Goal: Information Seeking & Learning: Learn about a topic

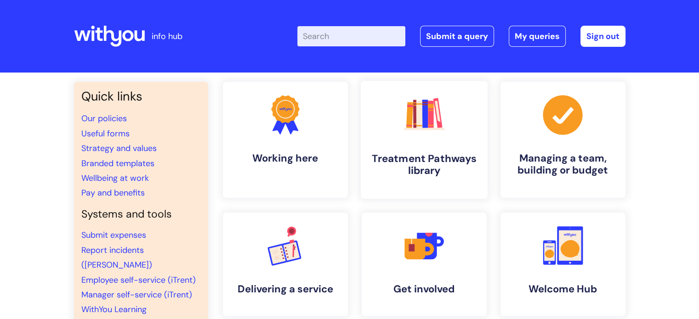
click at [426, 136] on icon ".cls-1{fill:#f89b22;}.cls-1,.cls-2,.cls-3,.cls-4,.cls-5,.cls-6,.cls-7{stroke-wi…" at bounding box center [424, 115] width 46 height 46
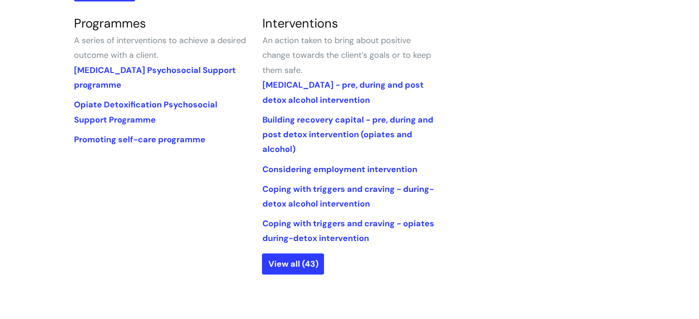
scroll to position [448, 0]
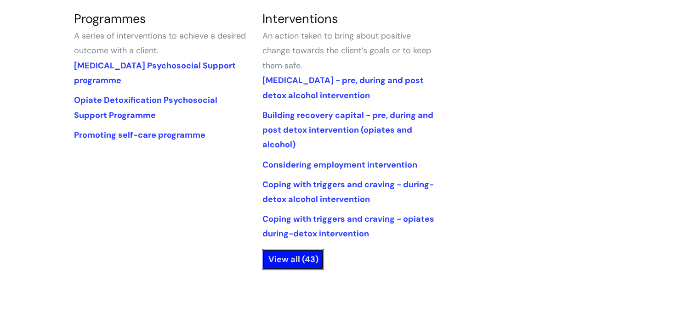
click at [298, 256] on link "View all (43)" at bounding box center [293, 259] width 62 height 21
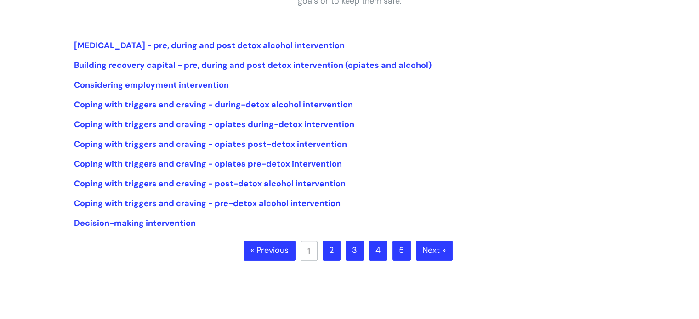
scroll to position [208, 0]
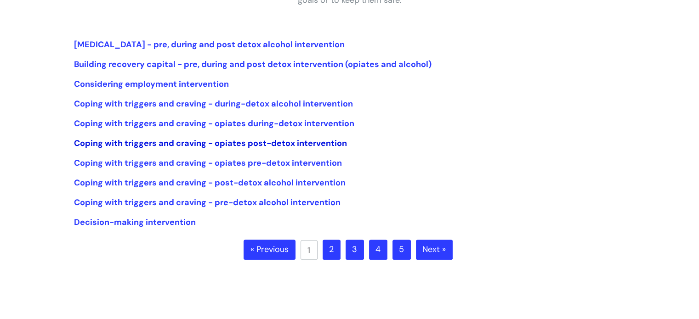
click at [256, 138] on link "Coping with triggers and craving - opiates post-detox intervention" at bounding box center [210, 143] width 273 height 11
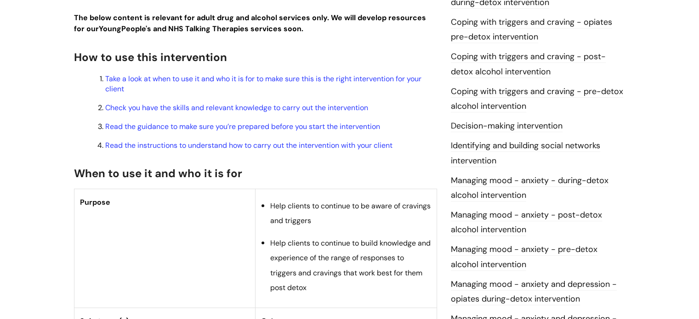
scroll to position [279, 0]
click at [243, 76] on link "Take a look at when to use it and who it is for to make sure this is the right …" at bounding box center [263, 84] width 316 height 20
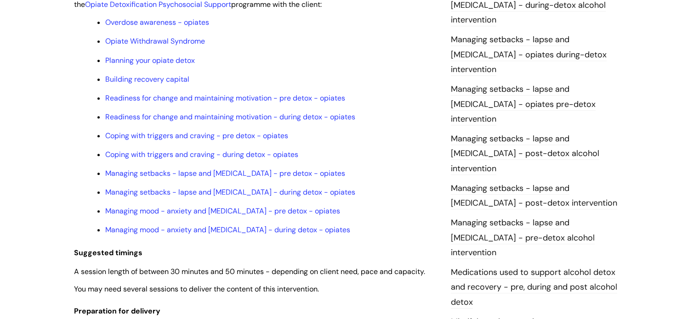
scroll to position [782, 0]
click at [245, 178] on link "Managing setbacks - lapse and [MEDICAL_DATA] - pre detox - opiates" at bounding box center [225, 173] width 240 height 10
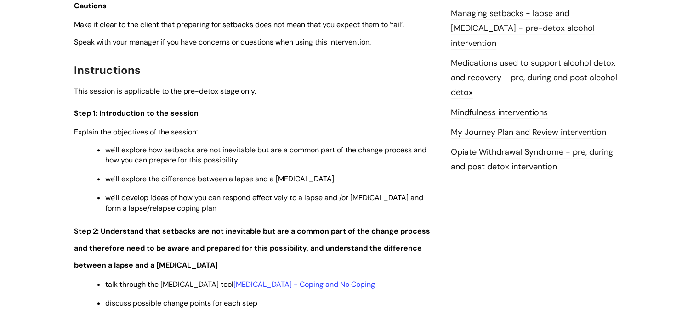
scroll to position [1062, 0]
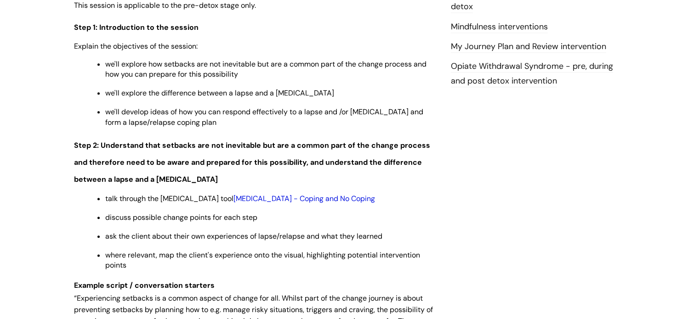
click at [292, 204] on link "Relapse - Coping and No Coping" at bounding box center [304, 199] width 142 height 10
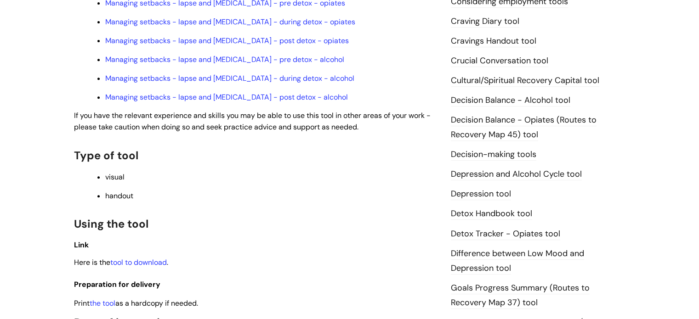
scroll to position [451, 0]
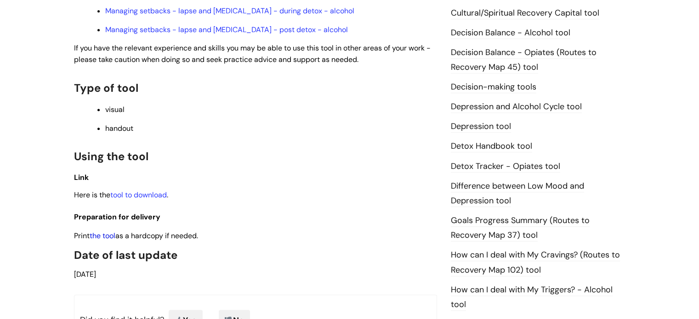
click at [106, 231] on link "the tool" at bounding box center [103, 236] width 26 height 10
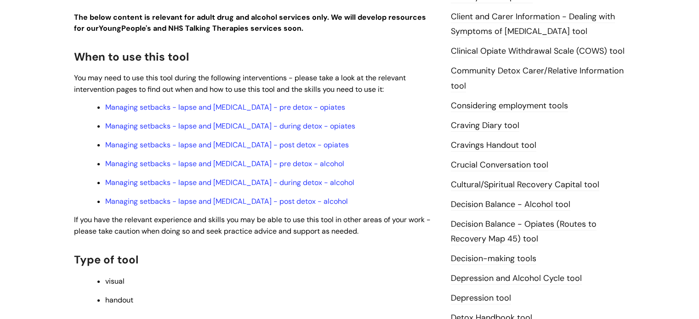
scroll to position [280, 0]
click at [278, 139] on link "Managing setbacks - lapse and [MEDICAL_DATA] - post detox - opiates" at bounding box center [227, 144] width 244 height 10
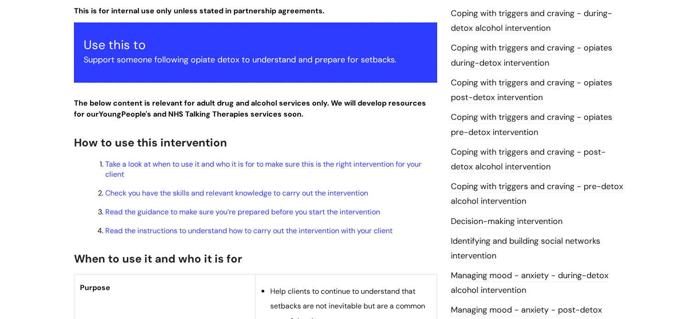
scroll to position [255, 0]
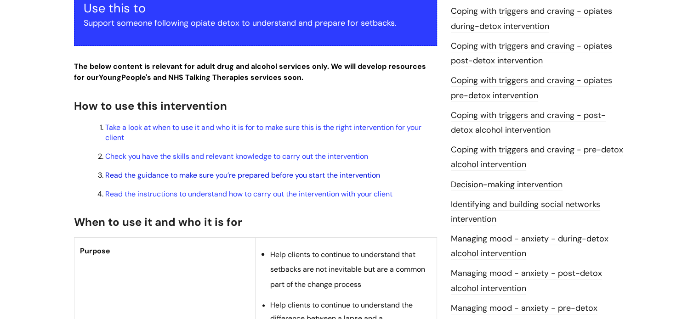
click at [262, 171] on link "Read the guidance to make sure you’re prepared before you start the intervention" at bounding box center [242, 176] width 275 height 10
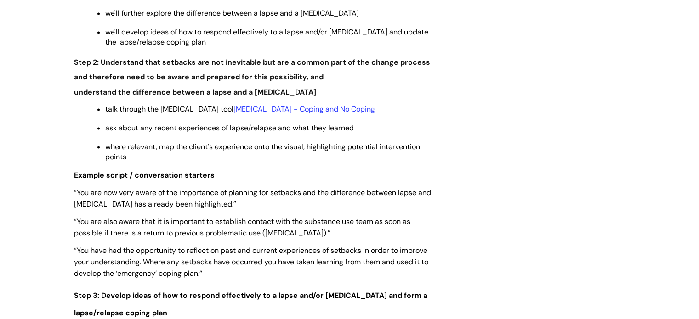
scroll to position [1353, 0]
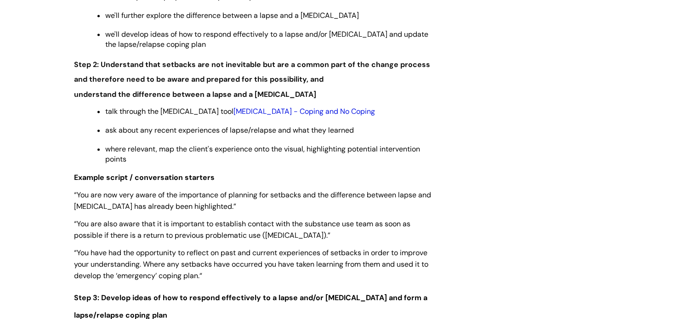
click at [318, 107] on link "[MEDICAL_DATA] - Coping and No Coping" at bounding box center [304, 112] width 142 height 10
click at [351, 107] on link "[MEDICAL_DATA] - Coping and No Coping" at bounding box center [304, 112] width 142 height 10
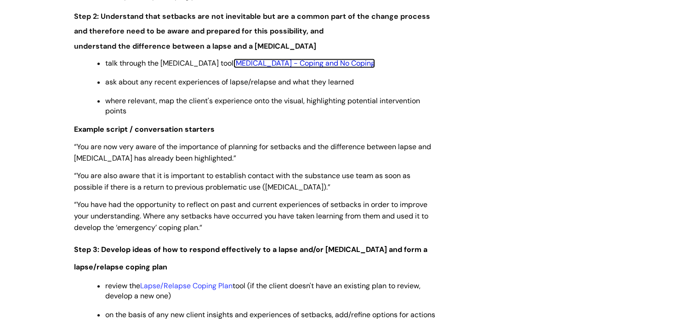
scroll to position [1400, 0]
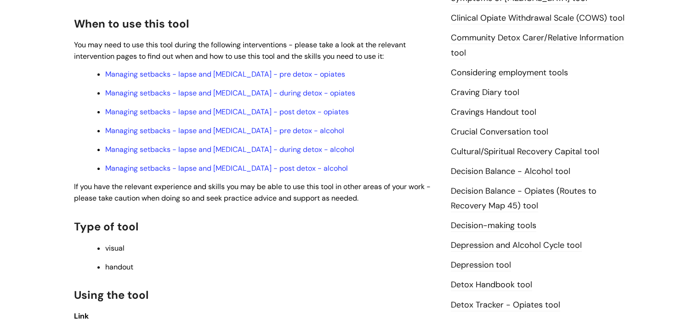
scroll to position [133, 0]
